Goal: Task Accomplishment & Management: Manage account settings

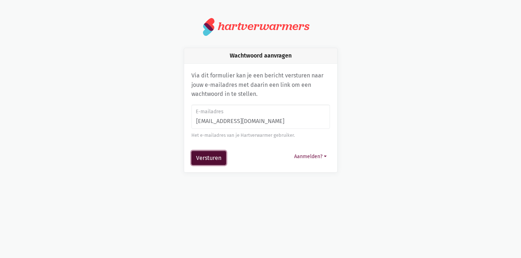
click at [216, 160] on button "Versturen" at bounding box center [208, 158] width 35 height 14
